Goal: Information Seeking & Learning: Learn about a topic

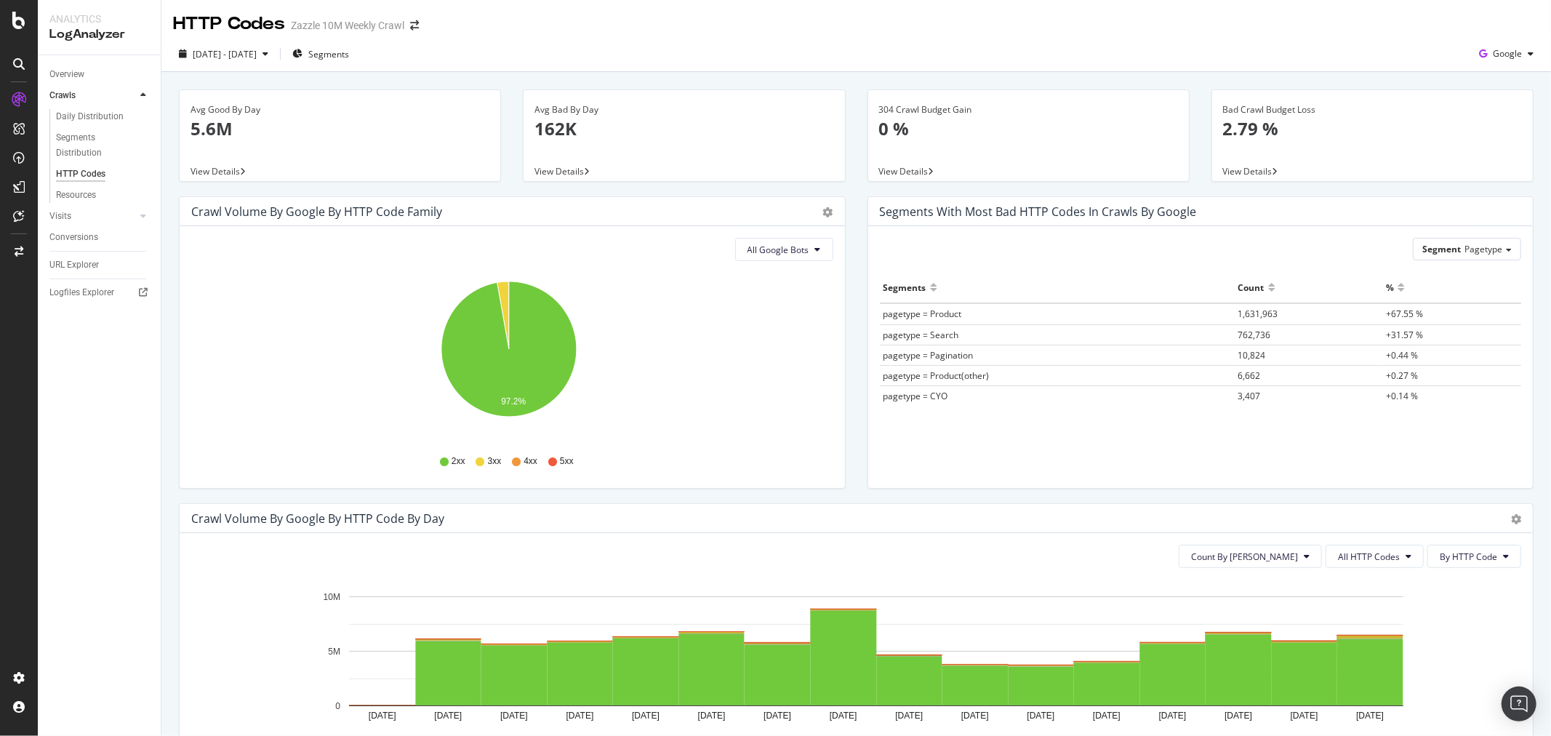
scroll to position [643, 0]
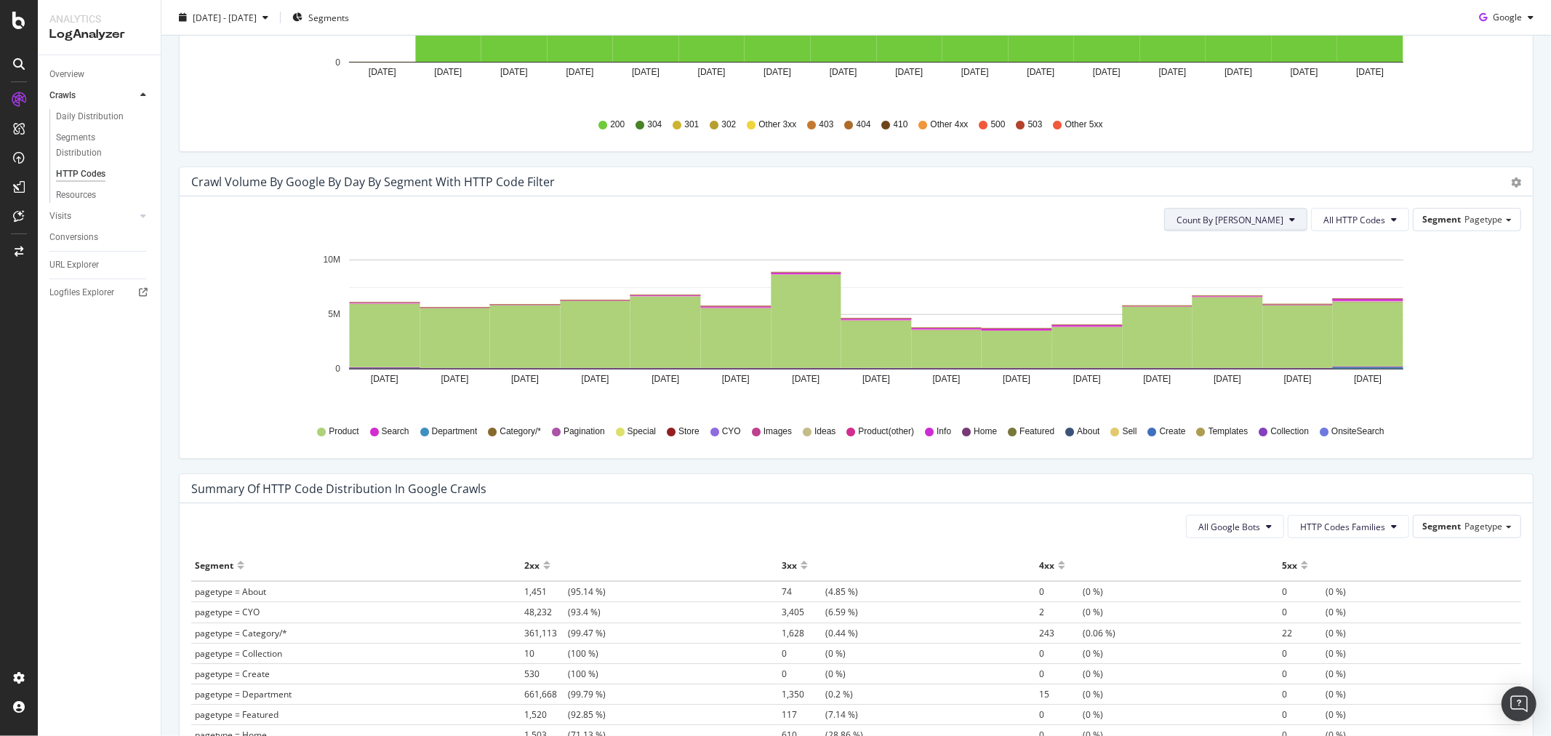
click at [1288, 224] on button "Count By [PERSON_NAME]" at bounding box center [1235, 219] width 143 height 23
click at [1358, 227] on button "All HTTP Codes" at bounding box center [1360, 219] width 98 height 23
click at [1395, 226] on div "Segment Pagetype" at bounding box center [1466, 219] width 107 height 21
click at [1270, 227] on button "Count By [PERSON_NAME]" at bounding box center [1235, 219] width 143 height 23
click at [1323, 223] on span "All HTTP Codes" at bounding box center [1354, 220] width 62 height 12
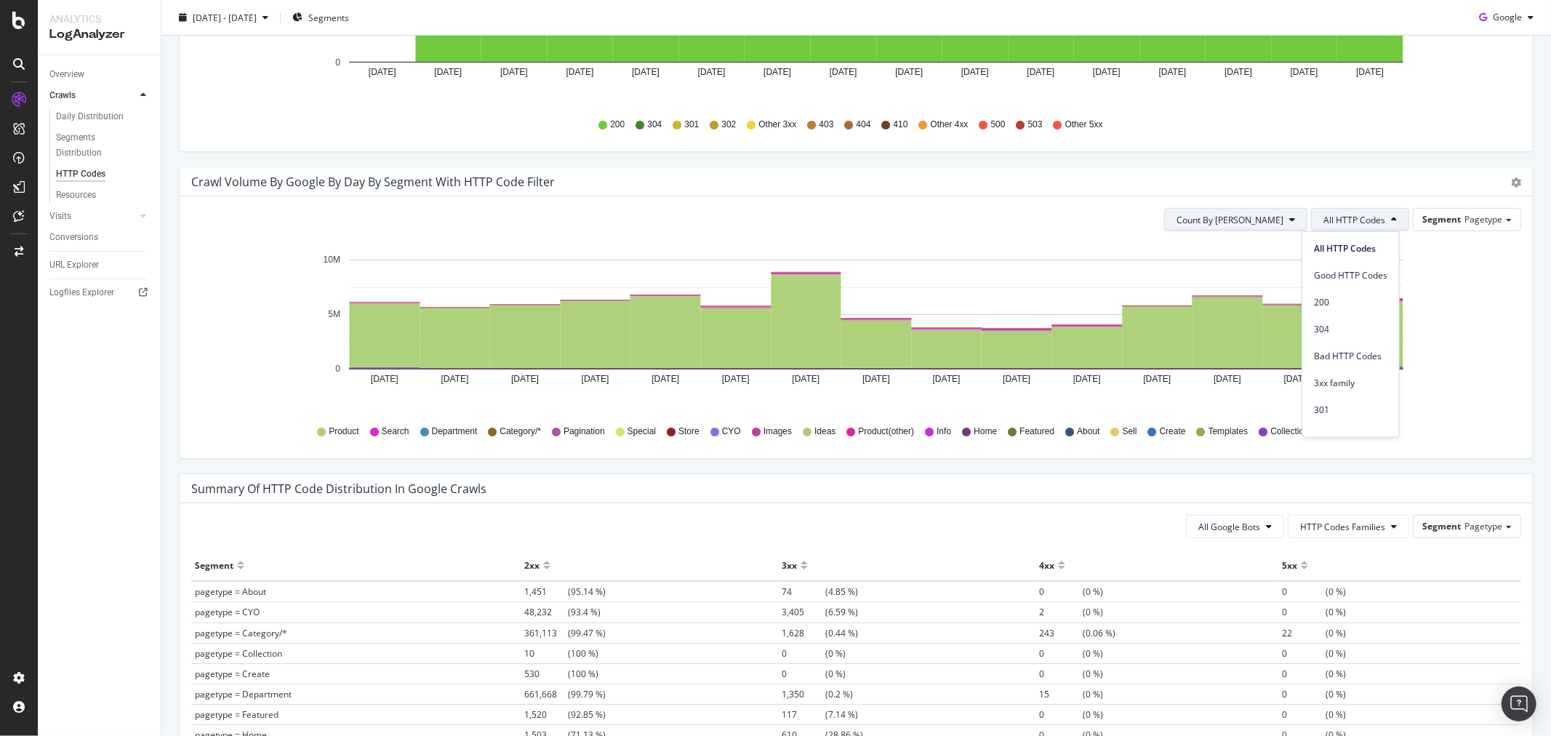
click at [1269, 220] on span "Count By [PERSON_NAME]" at bounding box center [1229, 220] width 107 height 12
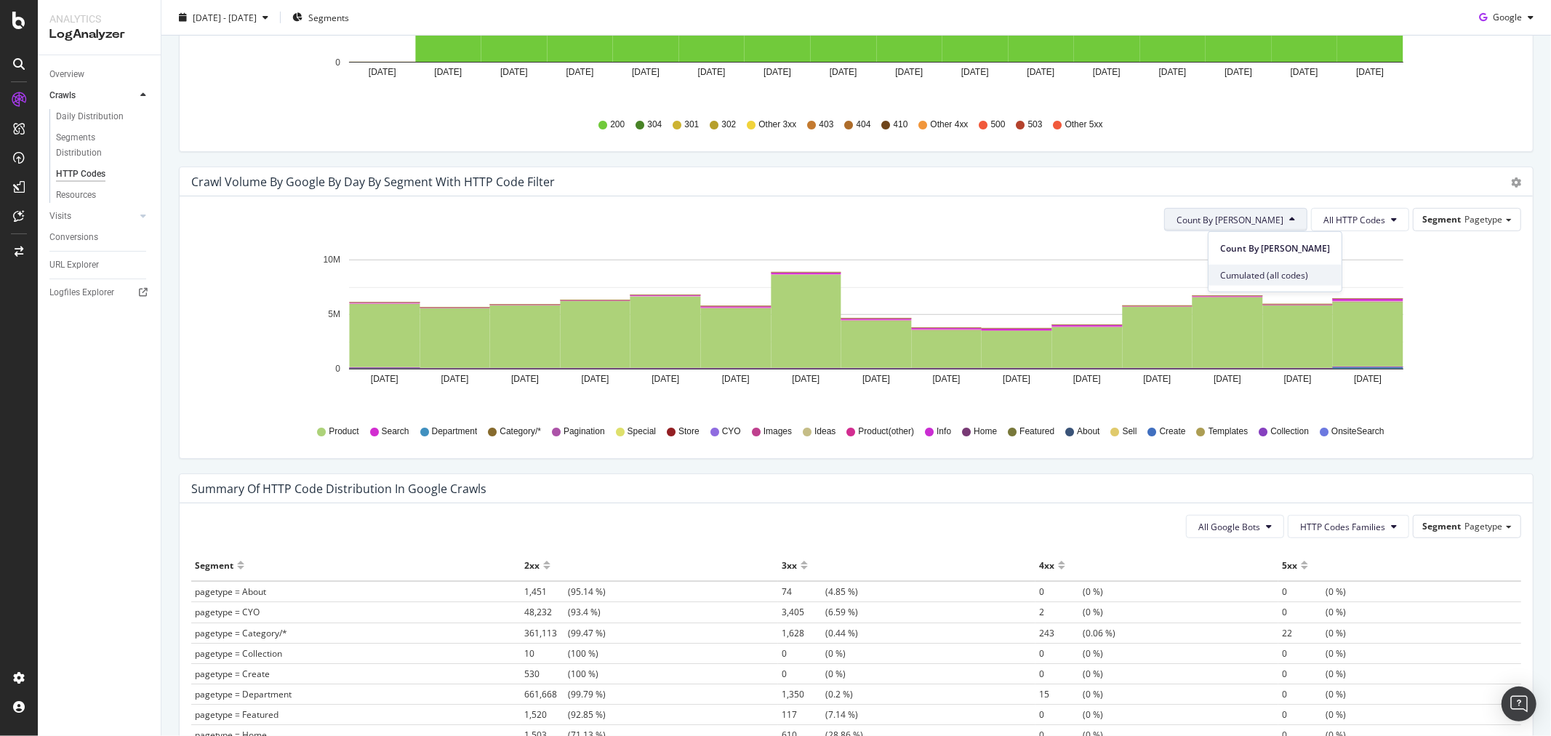
click at [1256, 270] on span "Cumulated (all codes)" at bounding box center [1275, 274] width 110 height 13
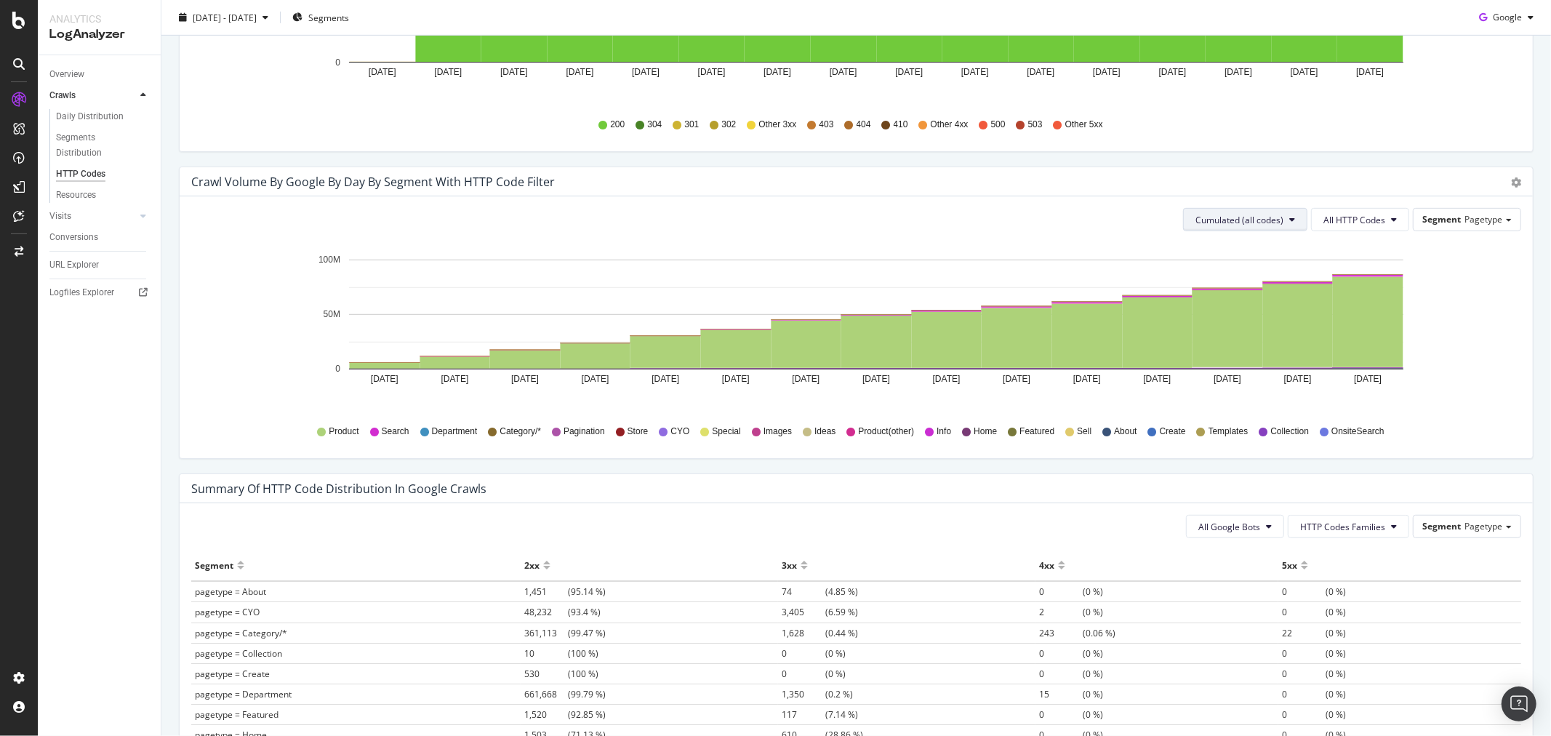
click at [1268, 214] on span "Cumulated (all codes)" at bounding box center [1239, 220] width 88 height 12
click at [1265, 238] on div "Count By [PERSON_NAME]" at bounding box center [1240, 248] width 130 height 21
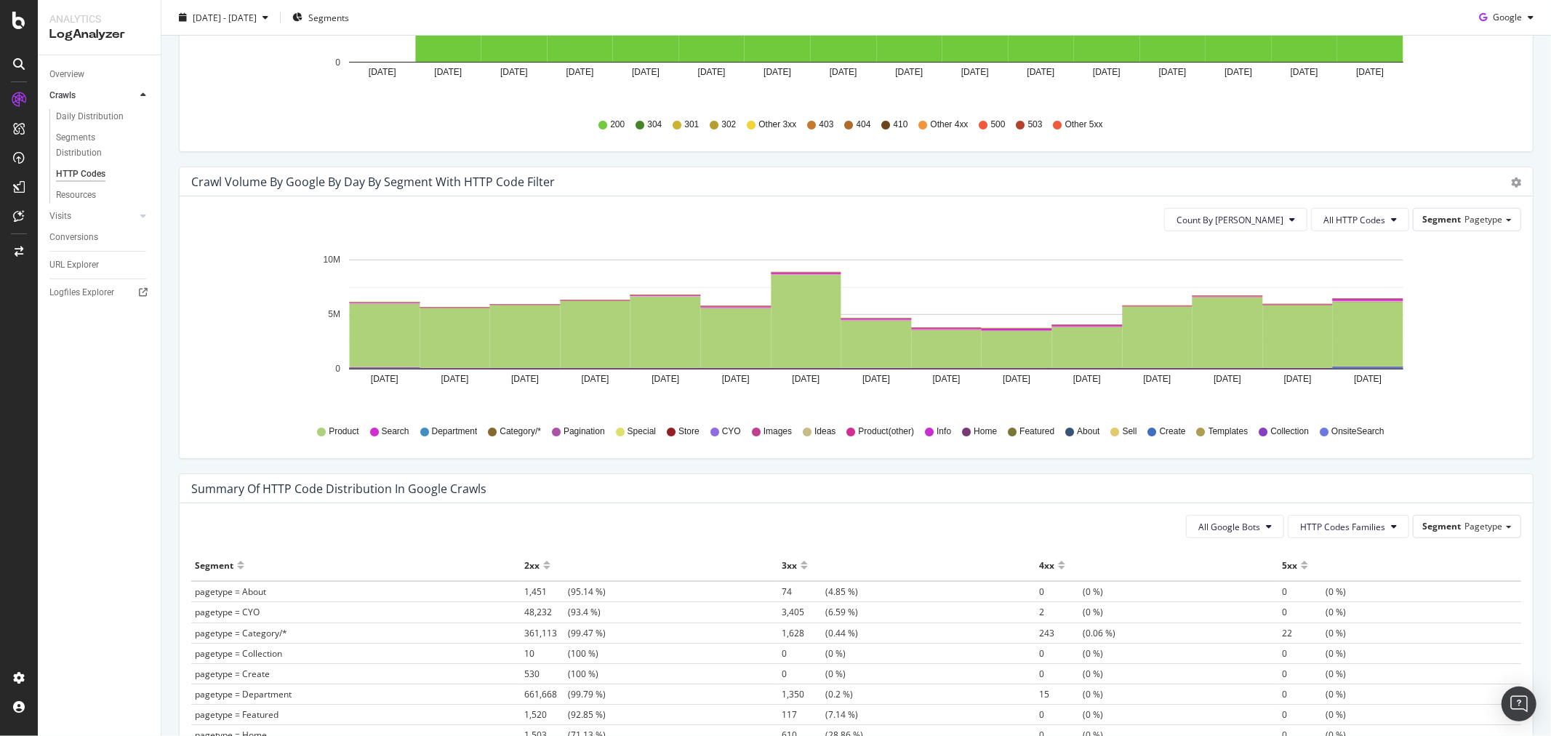
click at [715, 433] on div "CYO" at bounding box center [725, 431] width 31 height 12
click at [1395, 216] on span "Segment" at bounding box center [1441, 219] width 39 height 12
click at [1395, 240] on div "Pagetype" at bounding box center [1453, 240] width 121 height 20
click at [1311, 427] on div "Product Search Department Category/* Pagination Special Store CYO Images Ideas …" at bounding box center [855, 431] width 1315 height 33
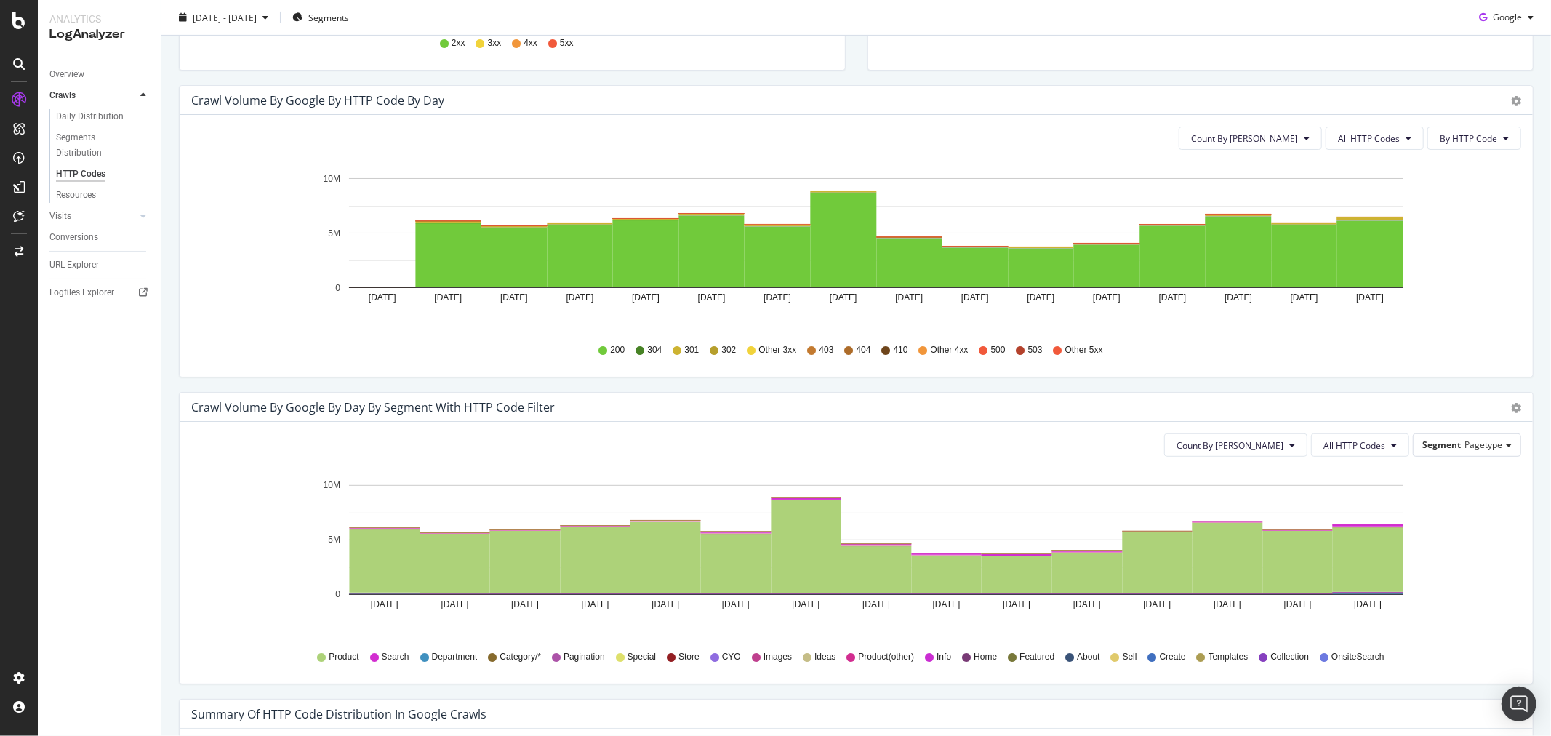
scroll to position [403, 0]
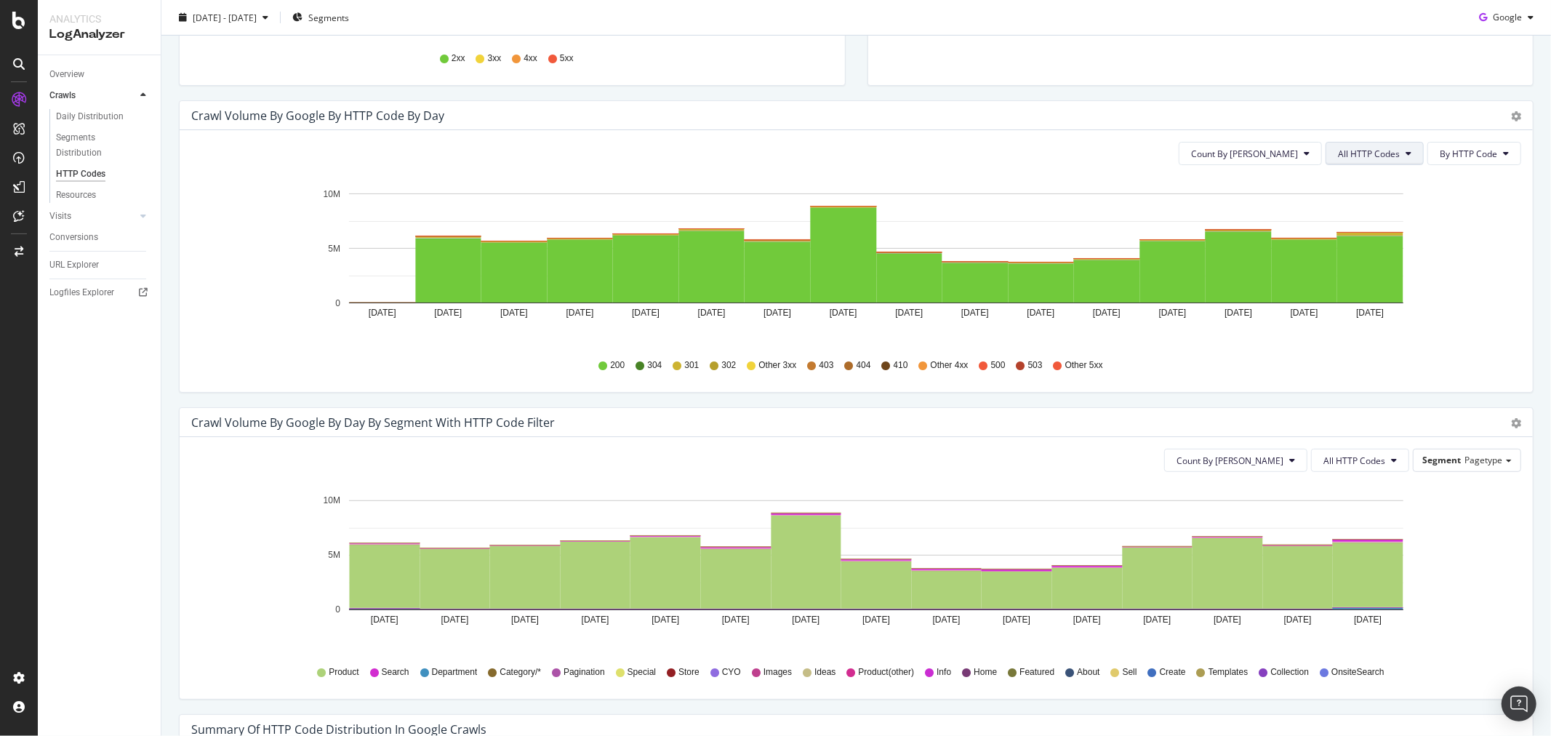
click at [1356, 155] on span "All HTTP Codes" at bounding box center [1369, 154] width 62 height 12
click at [1375, 266] on span "3xx family" at bounding box center [1364, 262] width 73 height 13
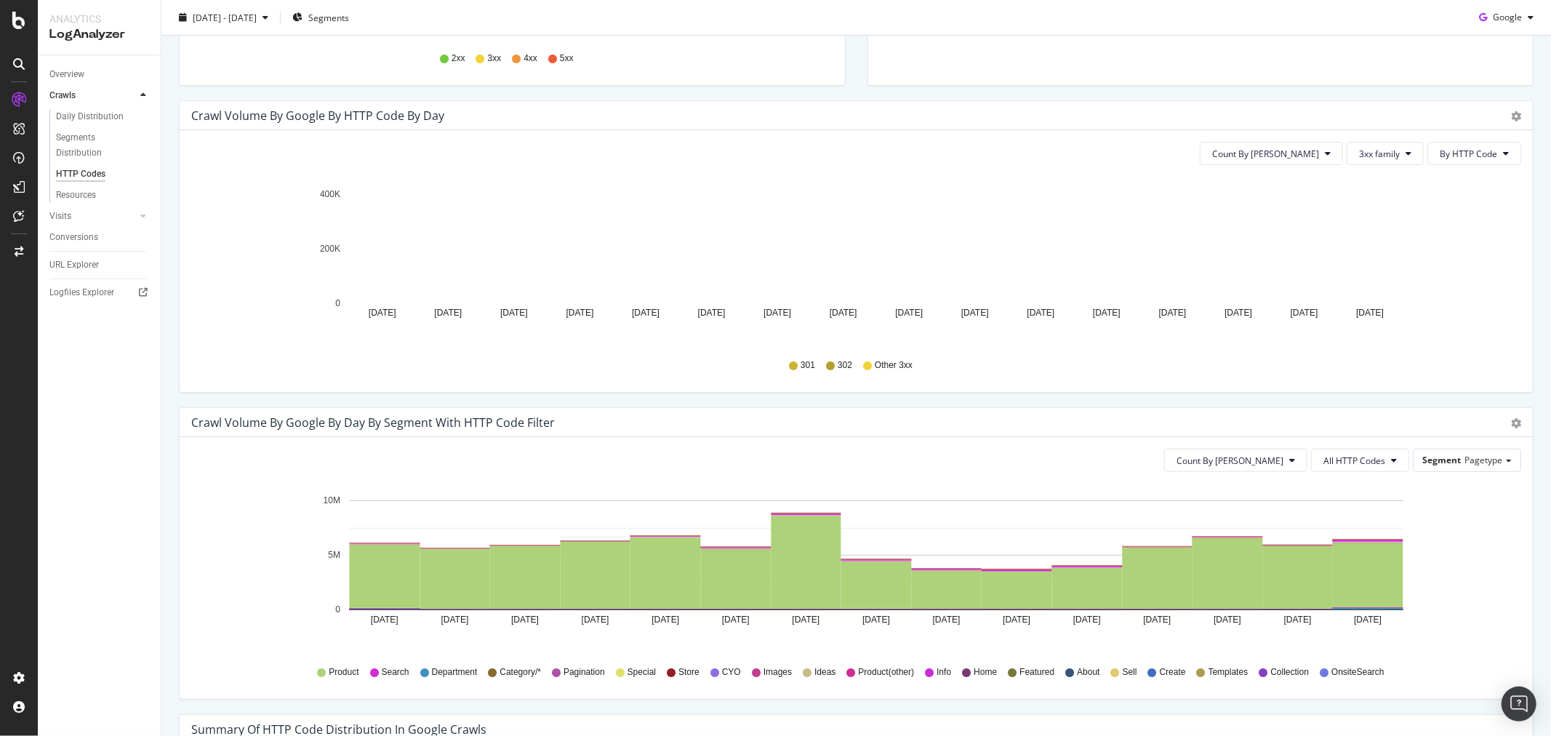
scroll to position [0, 0]
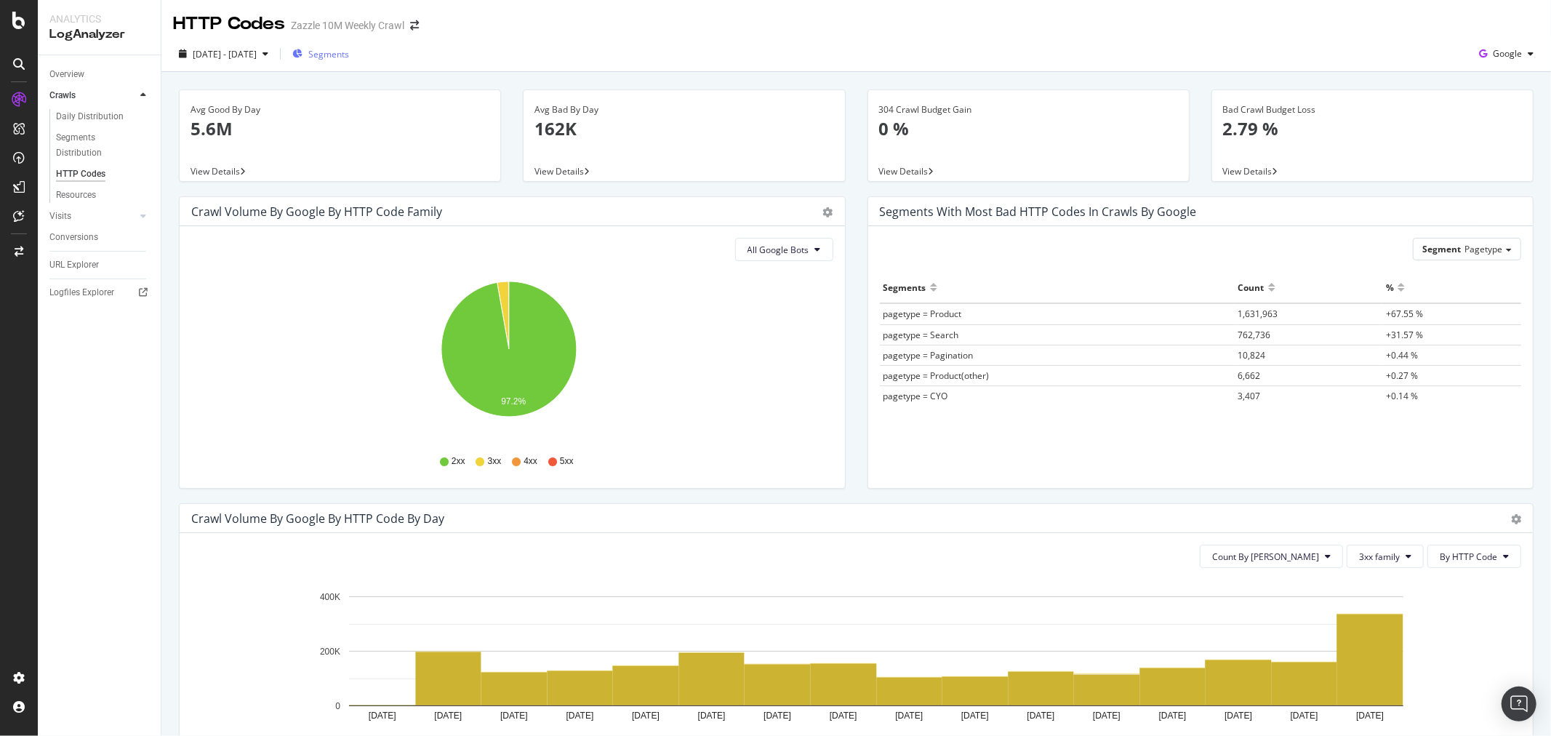
click at [349, 48] on span "Segments" at bounding box center [328, 54] width 41 height 12
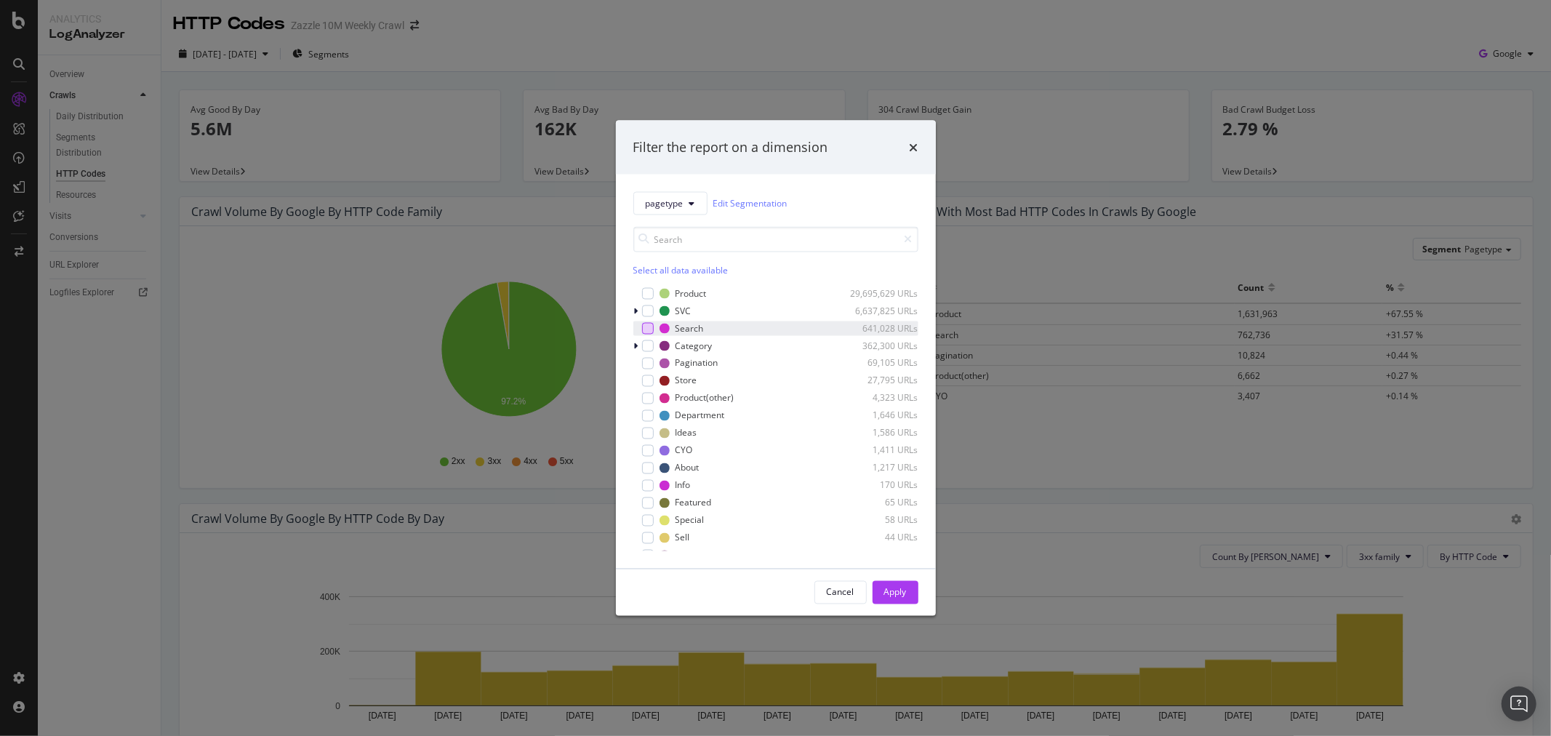
click at [648, 328] on div "modal" at bounding box center [648, 328] width 12 height 12
click at [904, 595] on div "Apply" at bounding box center [895, 592] width 23 height 12
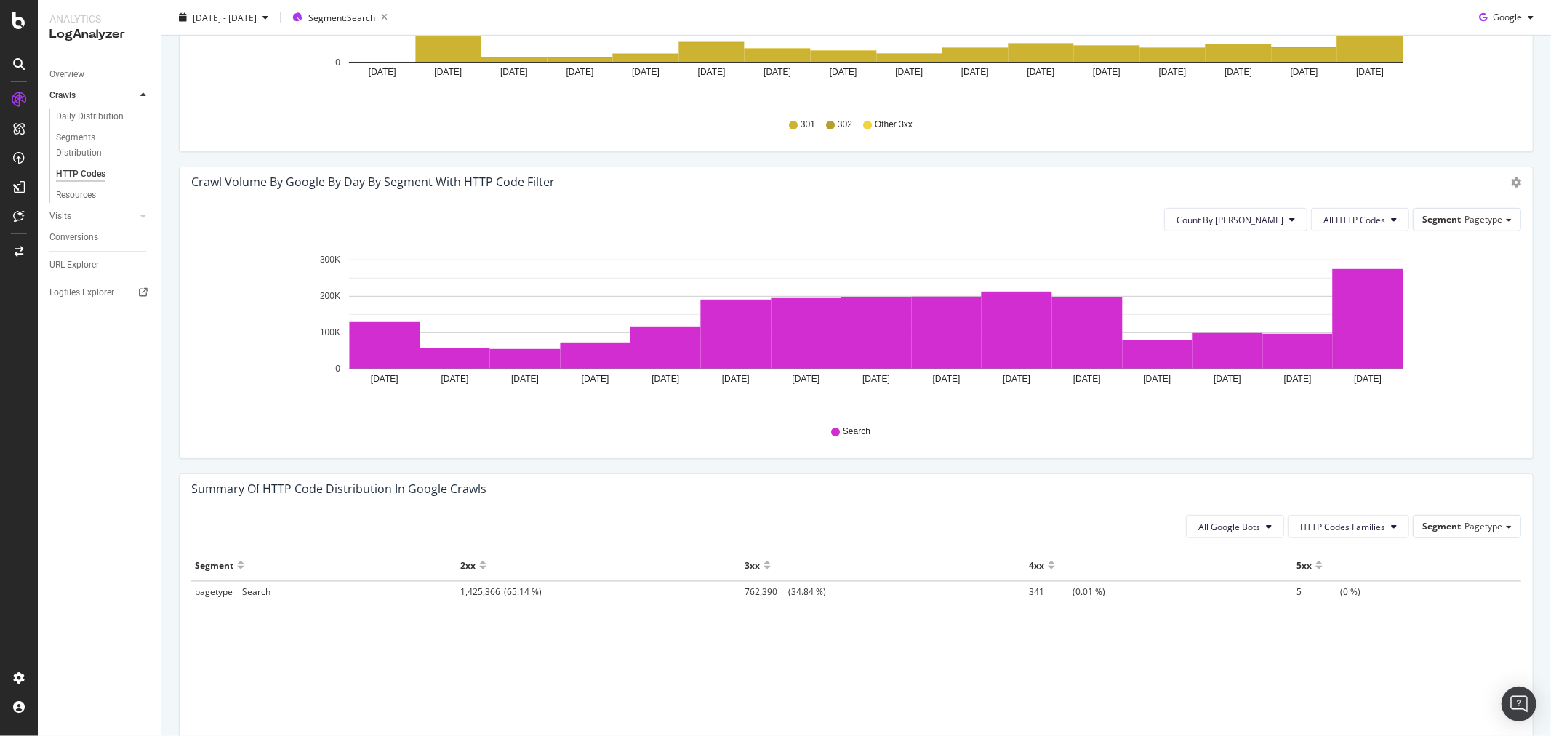
scroll to position [456, 0]
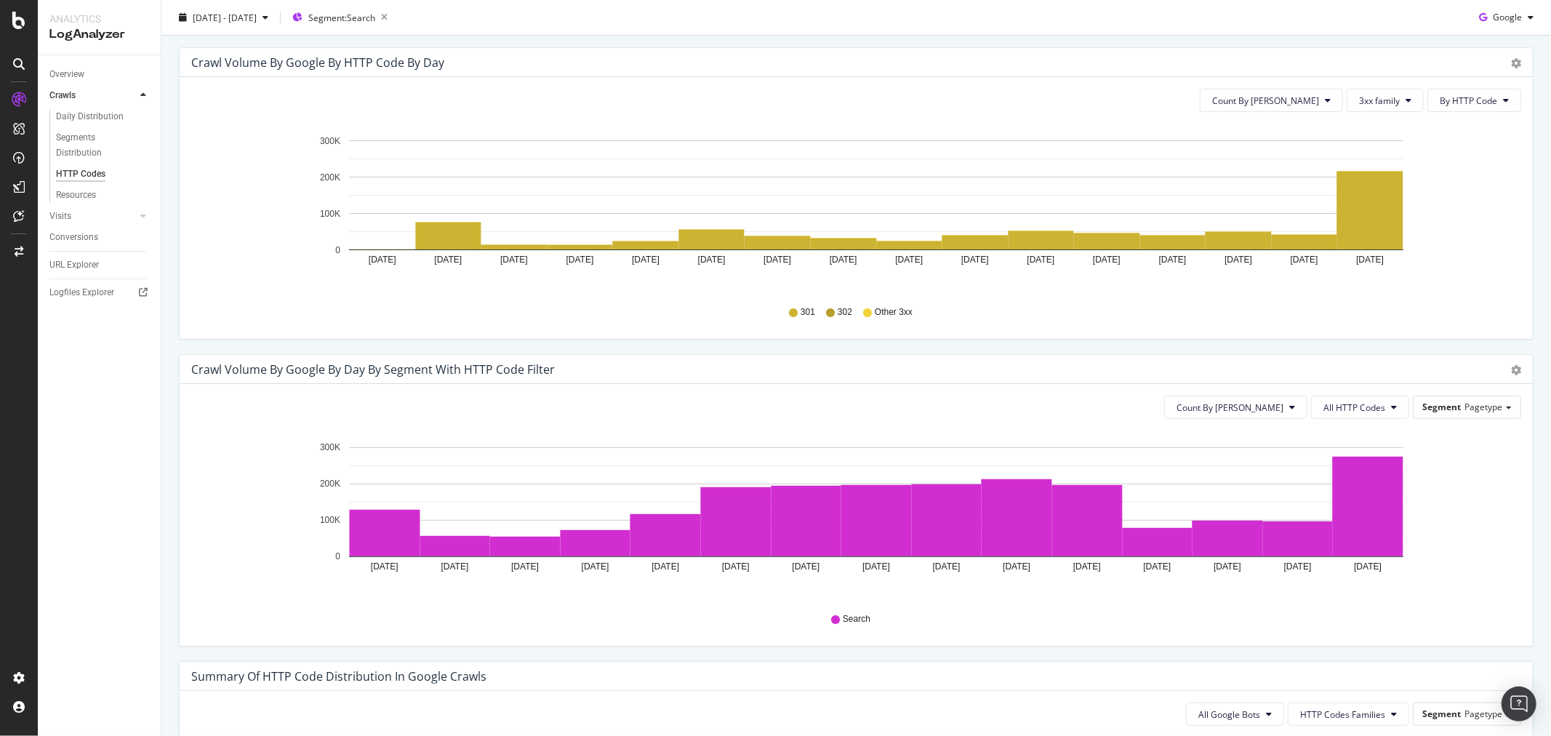
click at [1327, 194] on rect "A chart." at bounding box center [876, 195] width 1054 height 110
click at [1358, 191] on rect "A chart." at bounding box center [1370, 211] width 66 height 78
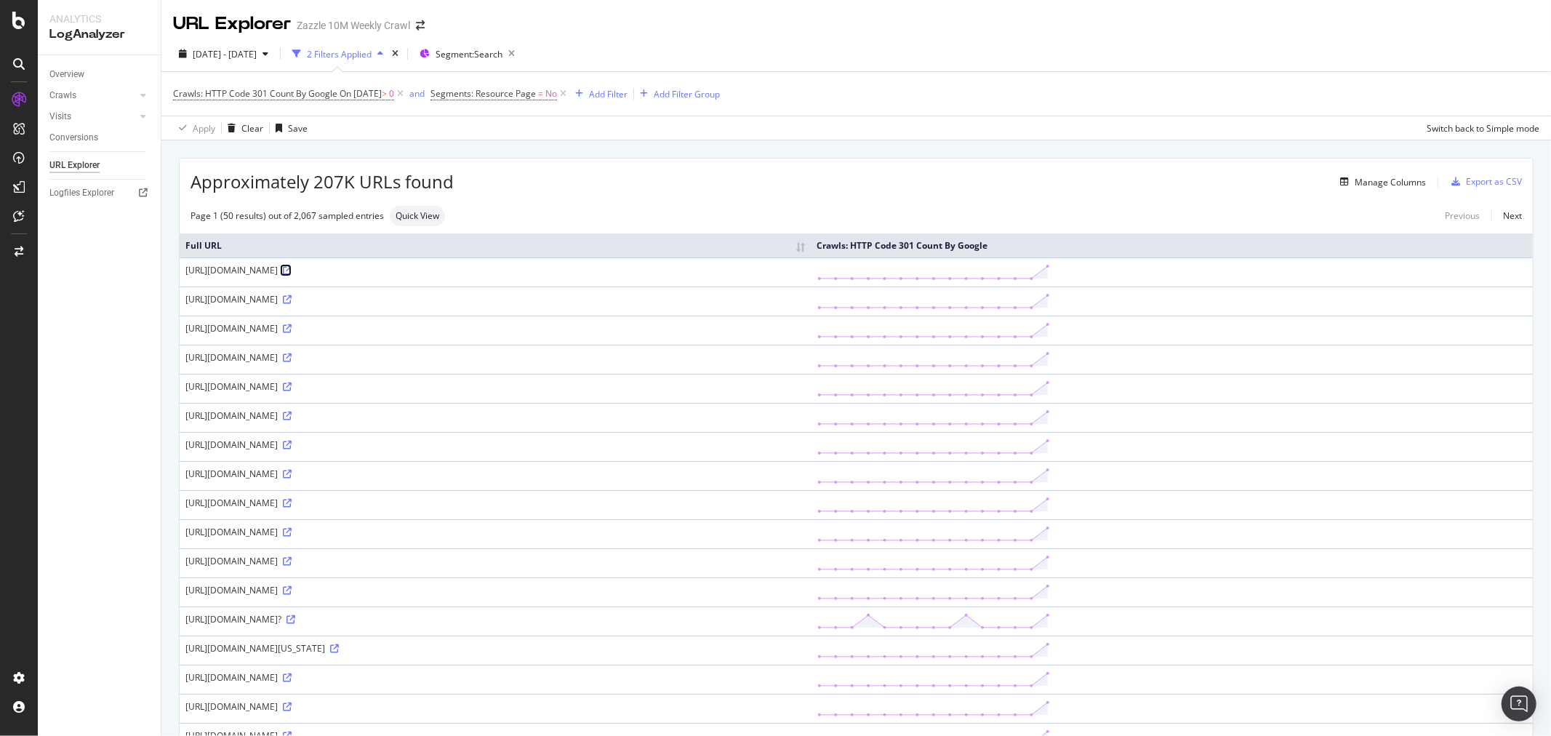
click at [292, 273] on icon at bounding box center [287, 270] width 9 height 9
click at [292, 330] on icon at bounding box center [287, 328] width 9 height 9
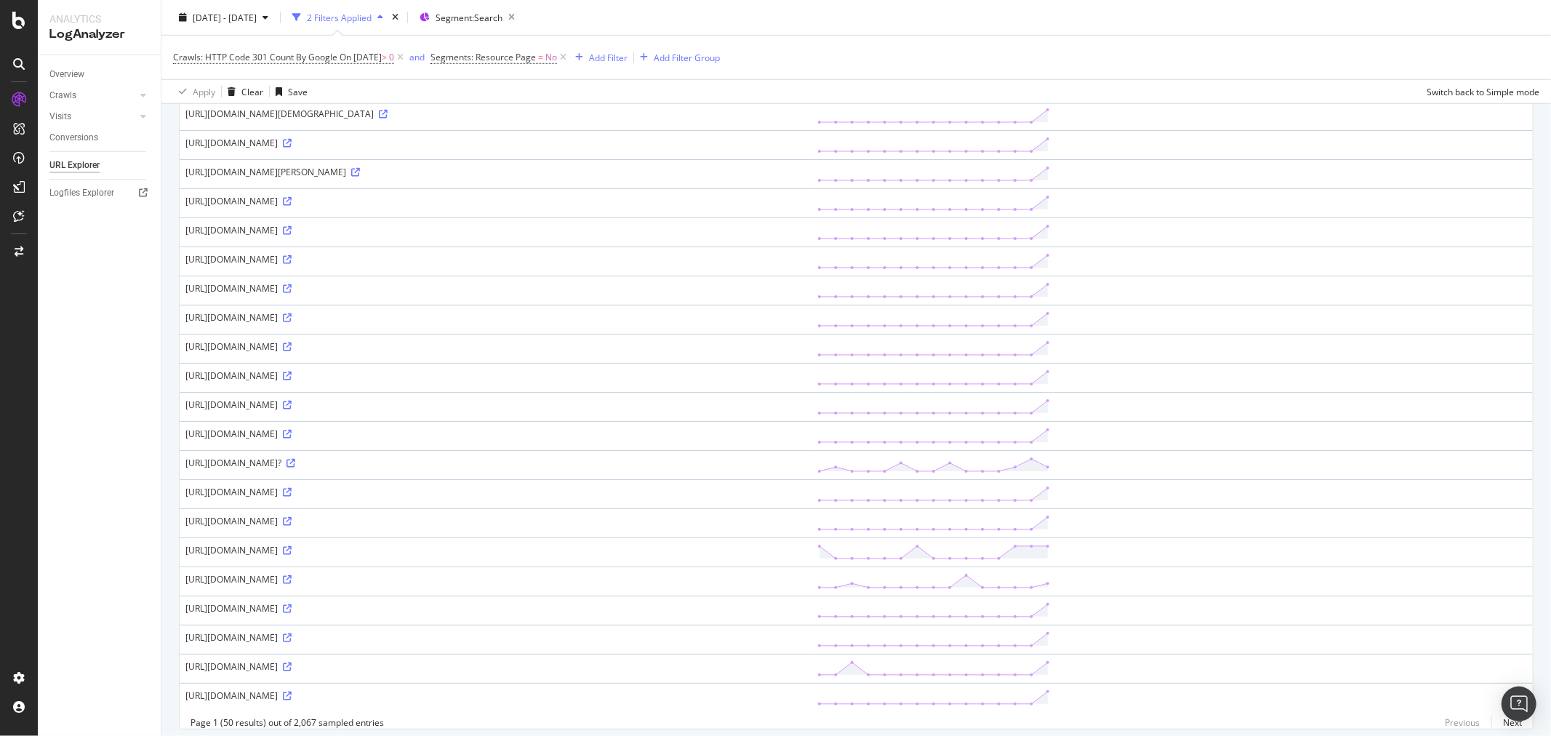
scroll to position [1059, 0]
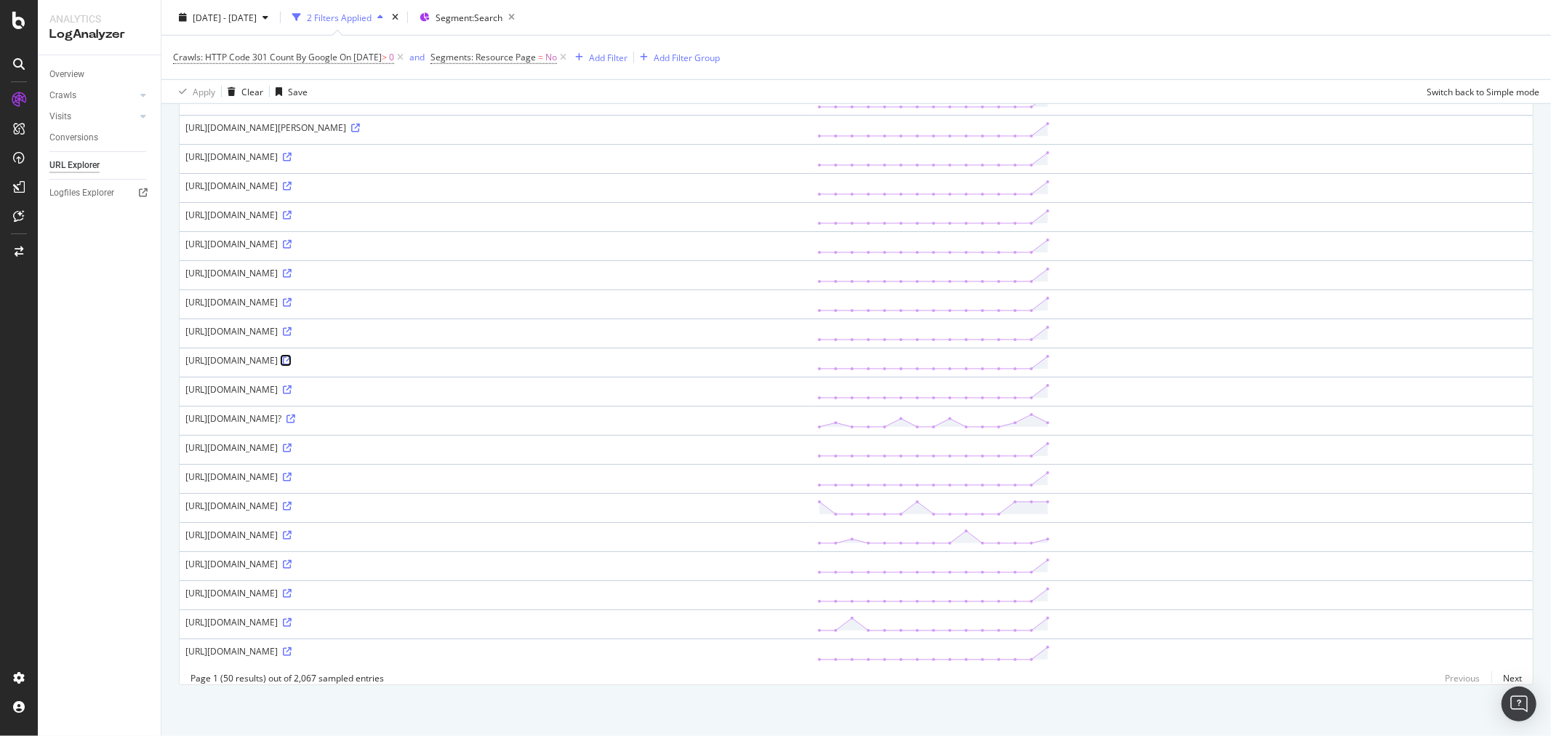
click at [292, 356] on icon at bounding box center [287, 360] width 9 height 9
click at [292, 589] on icon at bounding box center [287, 593] width 9 height 9
click at [292, 618] on icon at bounding box center [287, 622] width 9 height 9
click at [292, 647] on icon at bounding box center [287, 651] width 9 height 9
click at [292, 502] on icon at bounding box center [287, 506] width 9 height 9
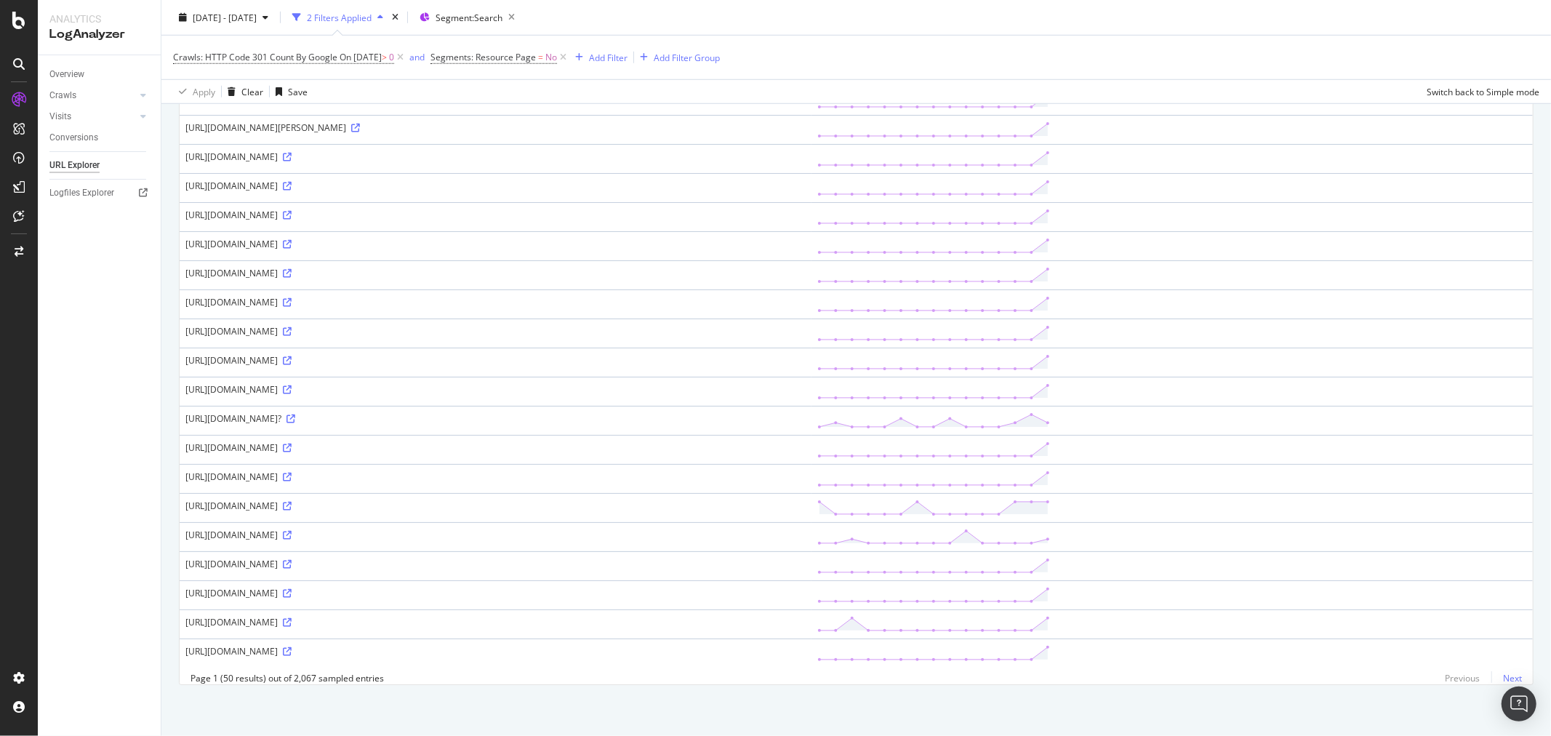
click at [1395, 662] on link "Next" at bounding box center [1506, 677] width 31 height 21
